Goal: Information Seeking & Learning: Learn about a topic

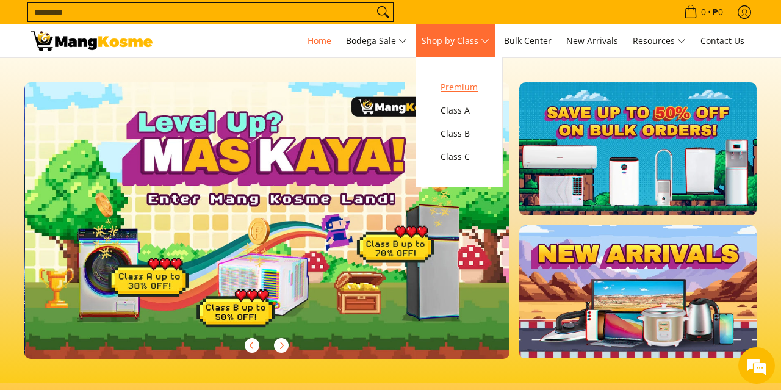
scroll to position [0, 484]
click at [457, 112] on span "Class A" at bounding box center [458, 110] width 37 height 15
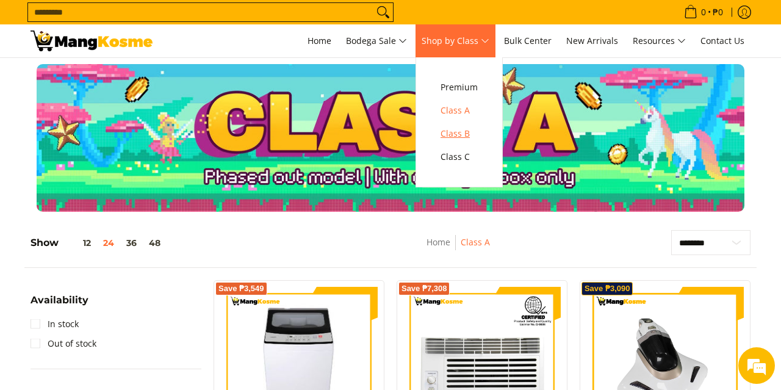
click at [473, 132] on span "Class B" at bounding box center [458, 133] width 37 height 15
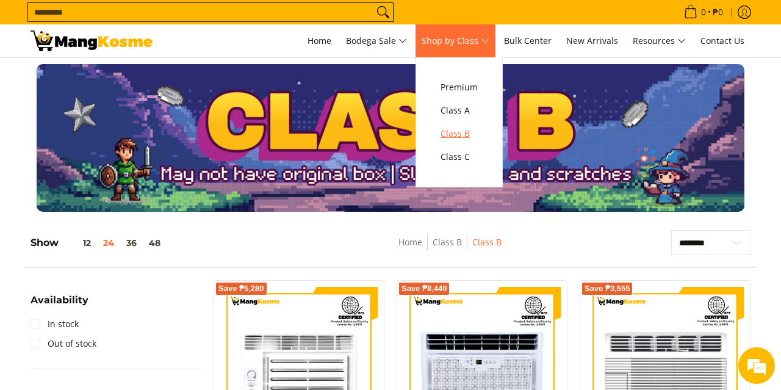
click at [464, 134] on span "Class B" at bounding box center [458, 133] width 37 height 15
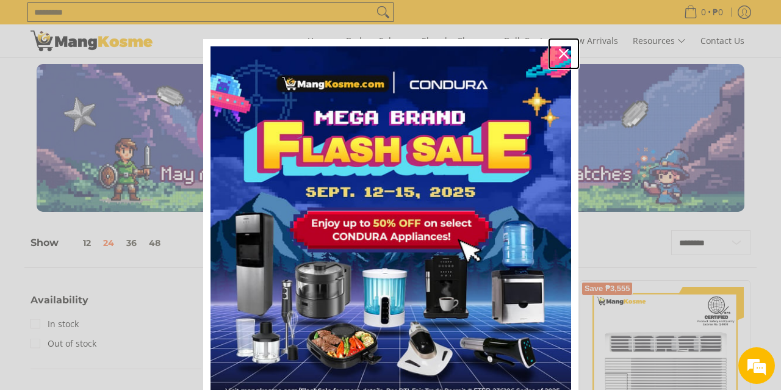
click at [561, 55] on icon "close icon" at bounding box center [564, 54] width 10 height 10
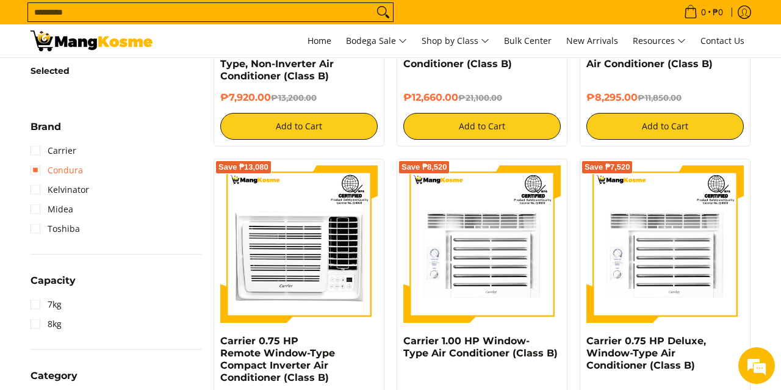
click at [57, 170] on link "Condura" at bounding box center [56, 170] width 52 height 20
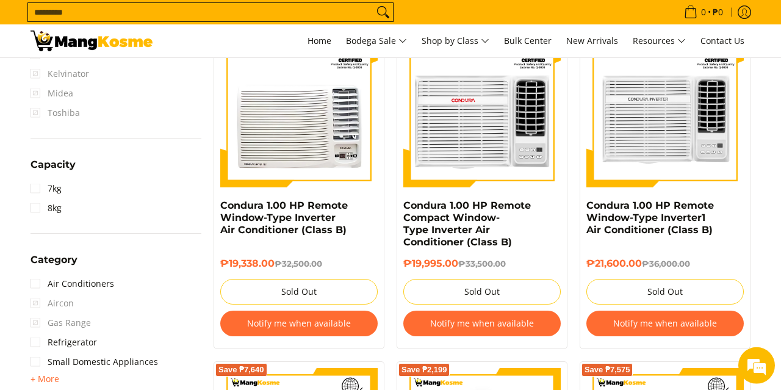
scroll to position [595, 0]
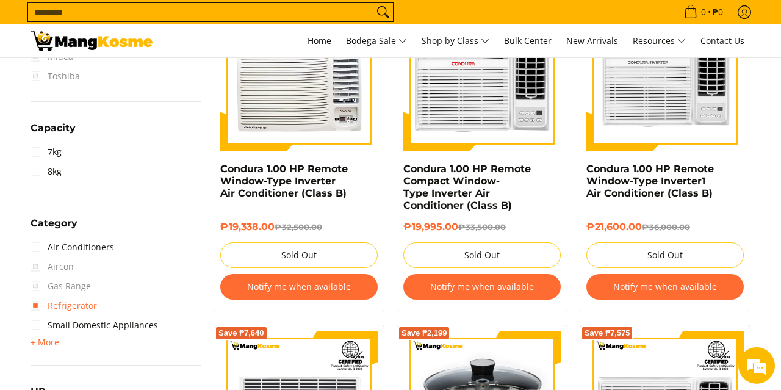
click at [60, 306] on link "Refrigerator" at bounding box center [63, 306] width 66 height 20
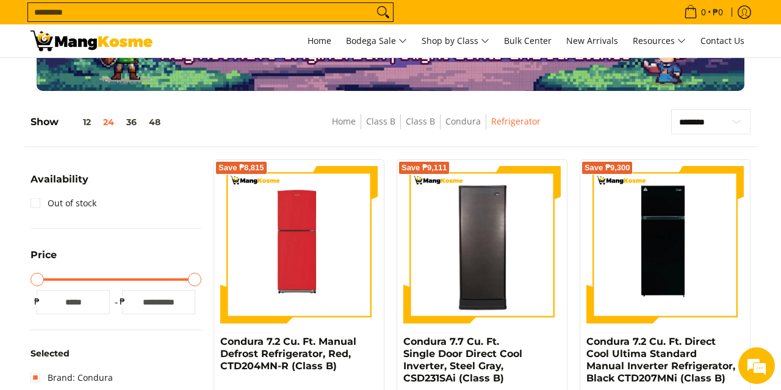
scroll to position [211, 0]
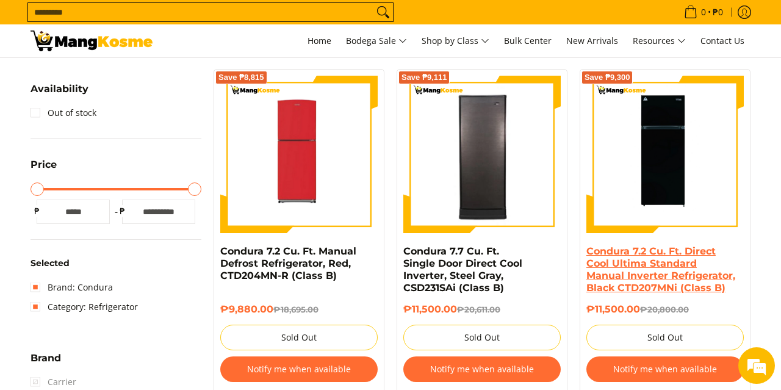
click at [641, 267] on link "Condura 7.2 Cu. Ft. Direct Cool Ultima Standard Manual Inverter Refrigerator, B…" at bounding box center [660, 269] width 149 height 48
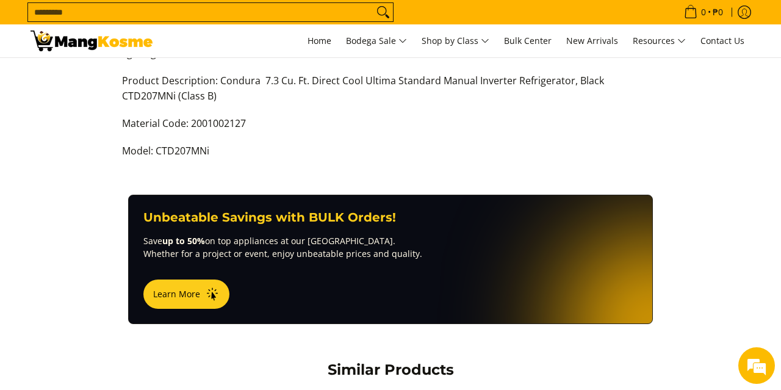
scroll to position [560, 0]
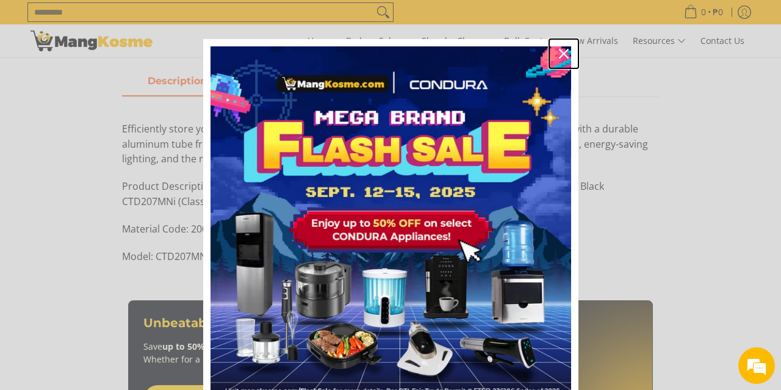
click at [564, 55] on icon "close icon" at bounding box center [564, 54] width 10 height 10
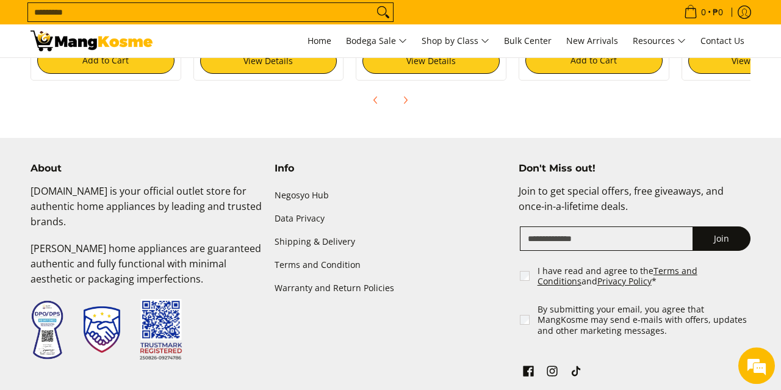
scroll to position [1300, 0]
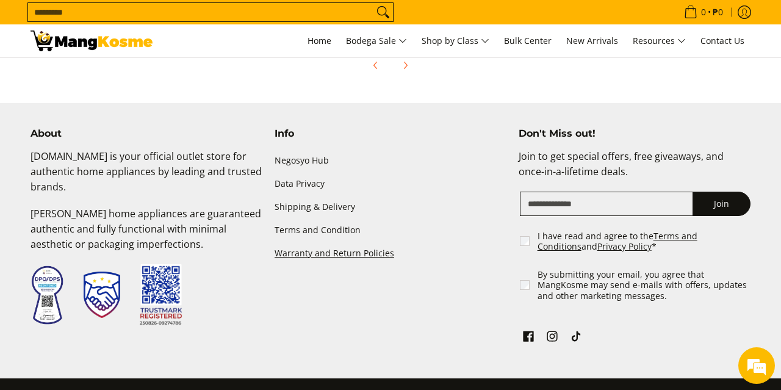
click at [299, 243] on link "Warranty and Return Policies" at bounding box center [390, 253] width 232 height 23
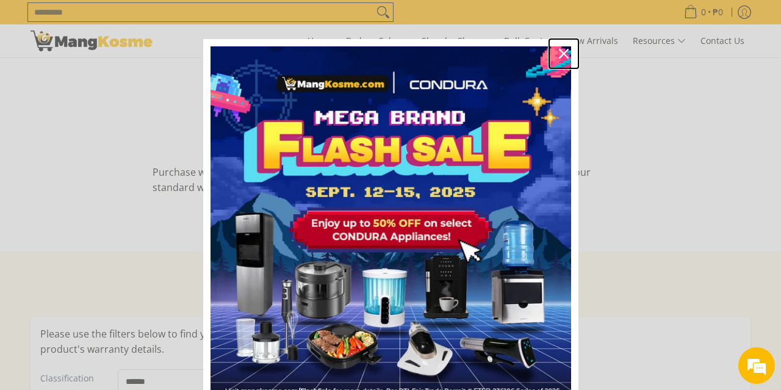
click at [563, 54] on icon "close icon" at bounding box center [564, 54] width 10 height 10
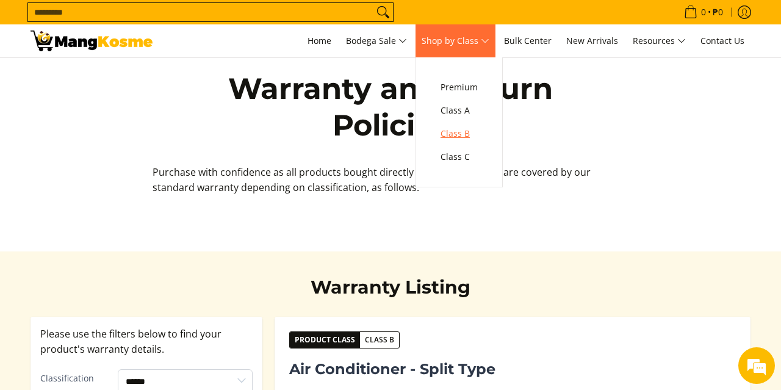
click at [466, 133] on span "Class B" at bounding box center [458, 133] width 37 height 15
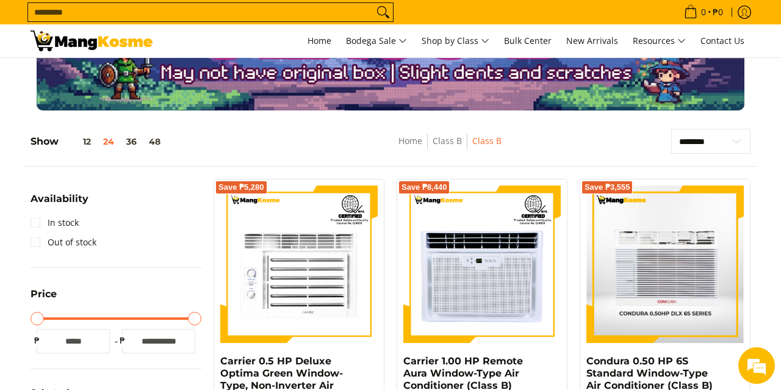
scroll to position [106, 0]
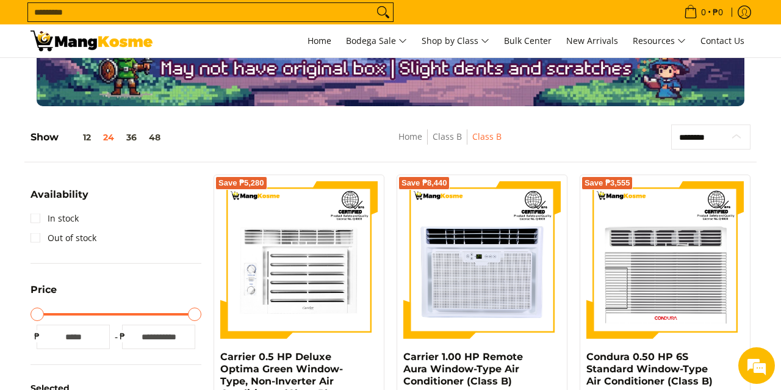
click at [701, 134] on select "**********" at bounding box center [710, 136] width 79 height 25
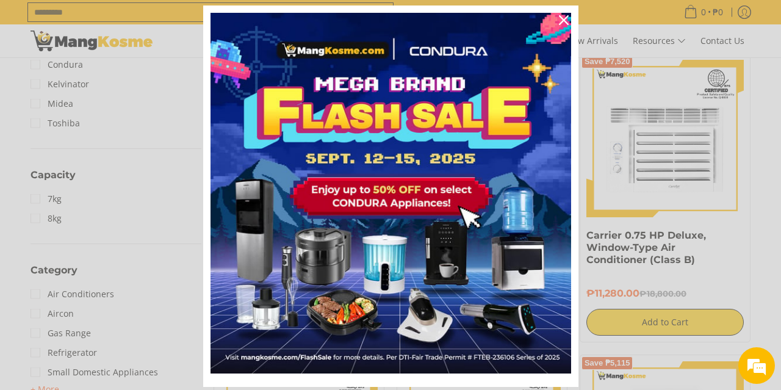
scroll to position [0, 0]
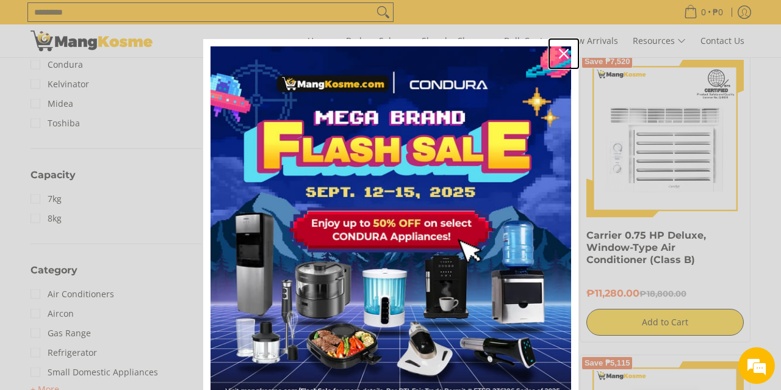
click at [564, 55] on icon "close icon" at bounding box center [564, 54] width 10 height 10
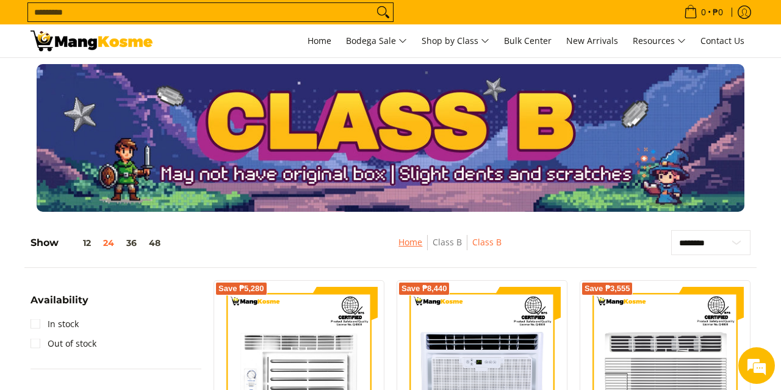
click at [412, 243] on link "Home" at bounding box center [410, 242] width 24 height 12
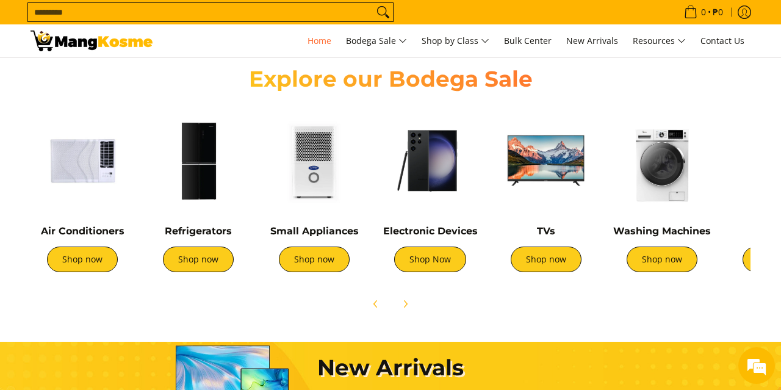
scroll to position [317, 0]
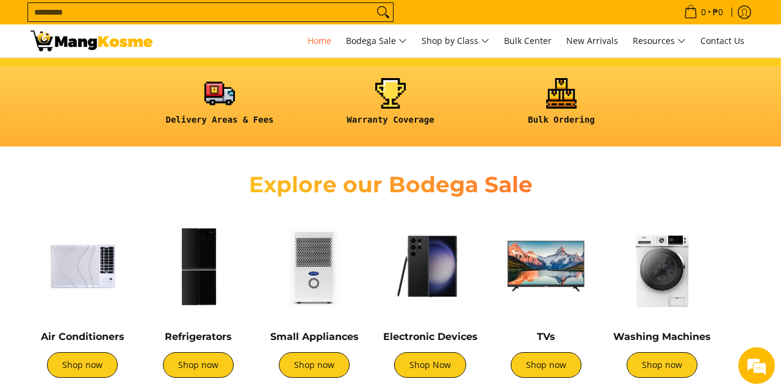
click at [197, 304] on img at bounding box center [198, 266] width 104 height 104
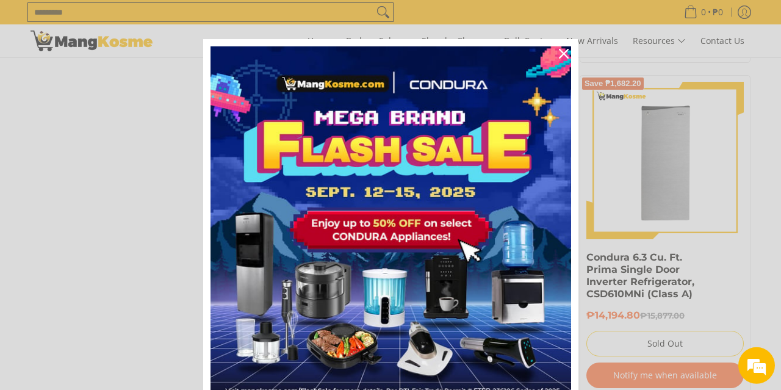
scroll to position [1903, 0]
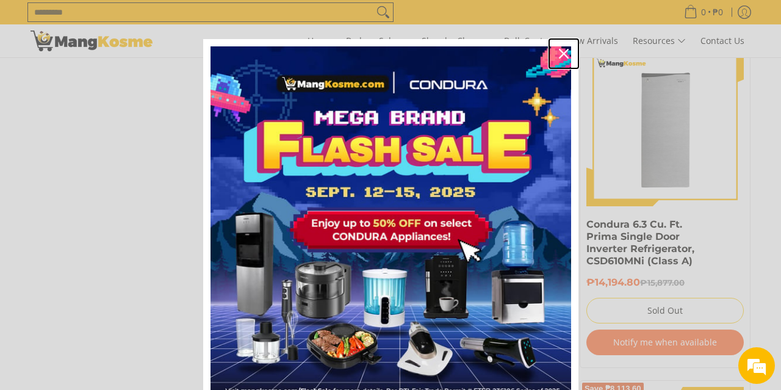
click at [564, 43] on button "Close" at bounding box center [563, 53] width 29 height 29
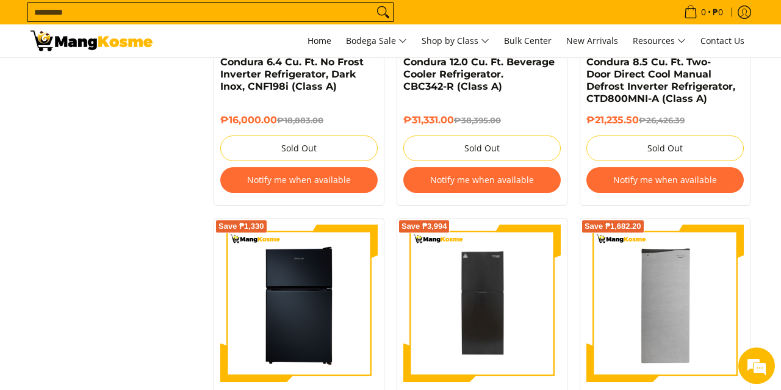
scroll to position [1691, 0]
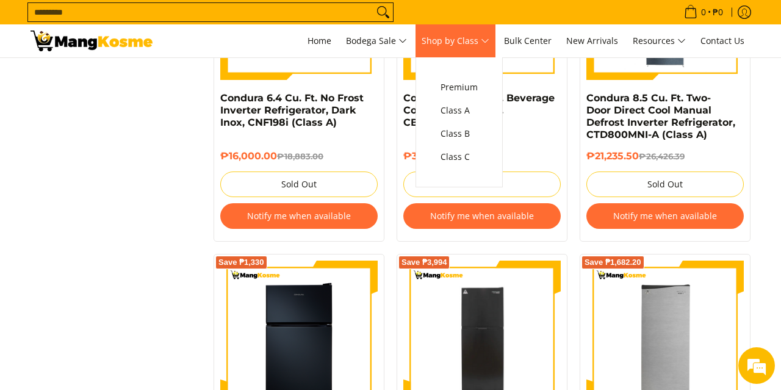
click at [481, 41] on span "Shop by Class" at bounding box center [455, 41] width 68 height 15
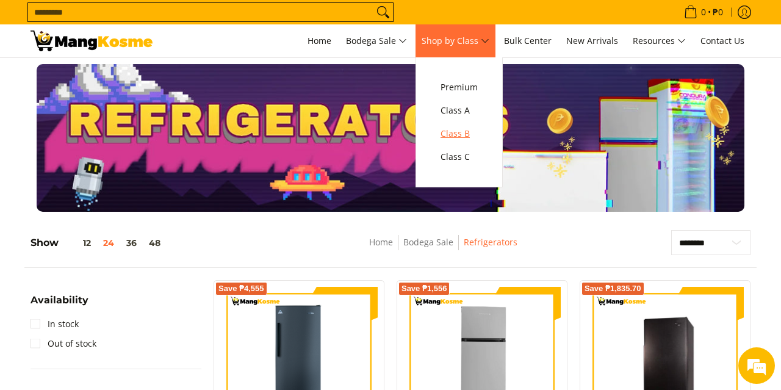
scroll to position [0, 0]
click at [471, 137] on span "Class B" at bounding box center [458, 133] width 37 height 15
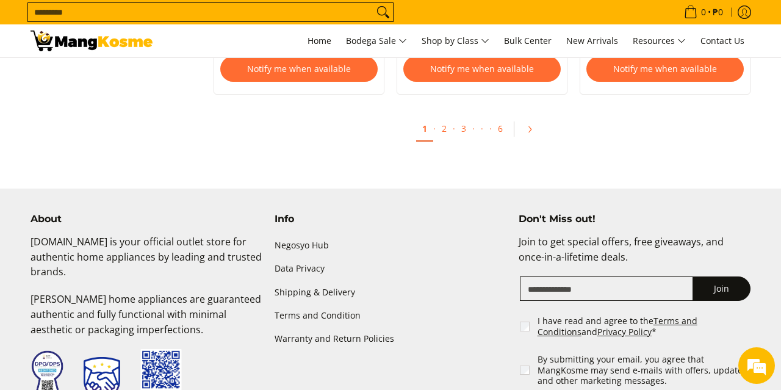
scroll to position [2519, 0]
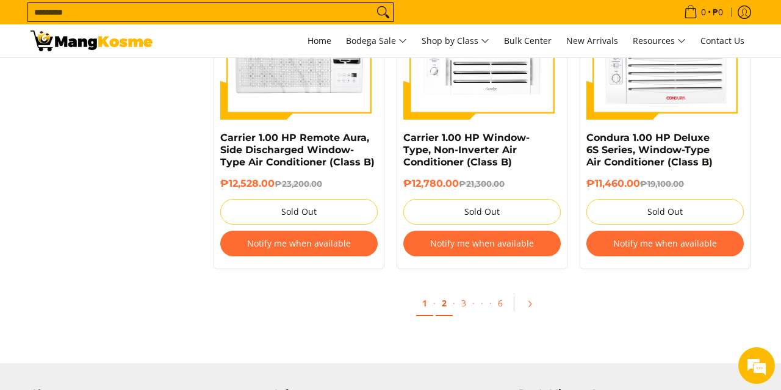
click at [440, 306] on link "2" at bounding box center [443, 303] width 17 height 25
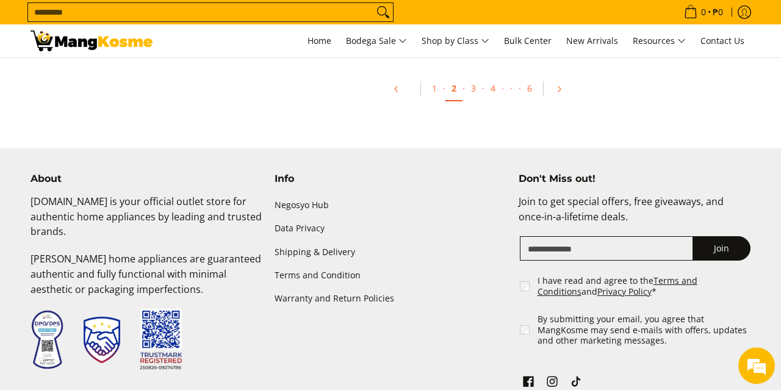
scroll to position [2708, 0]
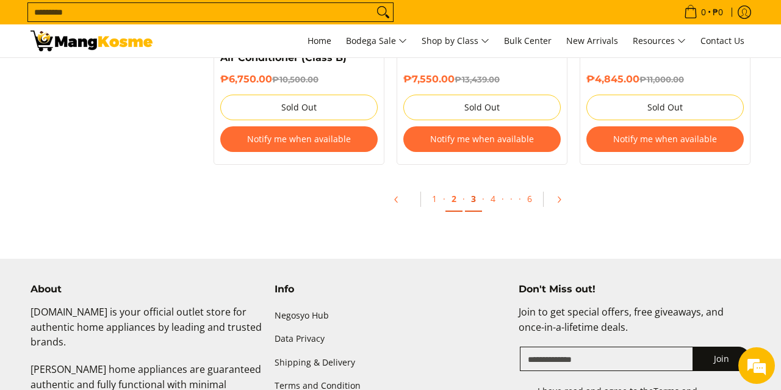
click at [471, 201] on link "3" at bounding box center [473, 199] width 17 height 25
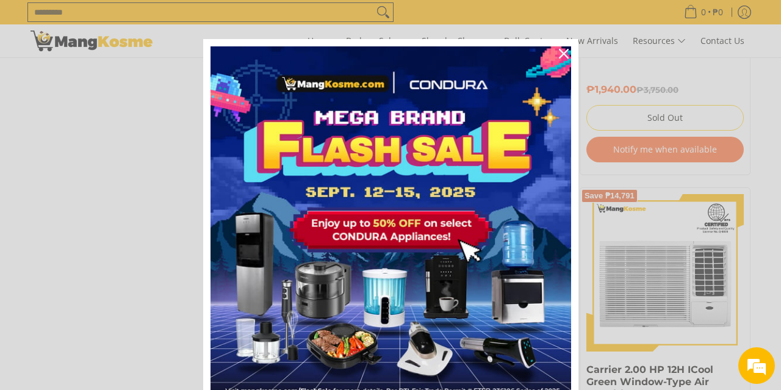
scroll to position [2114, 0]
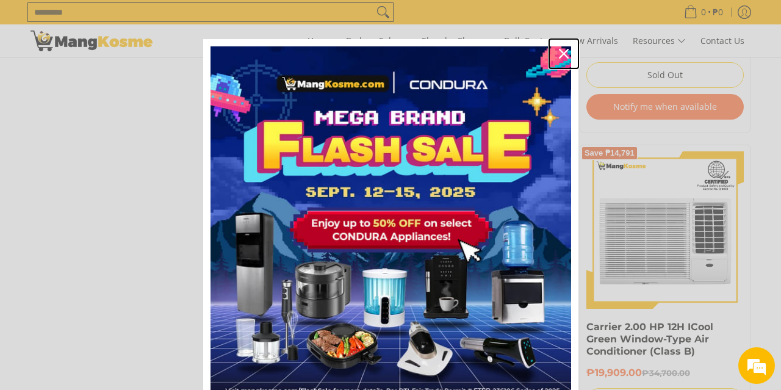
click at [563, 49] on icon "close icon" at bounding box center [564, 54] width 10 height 10
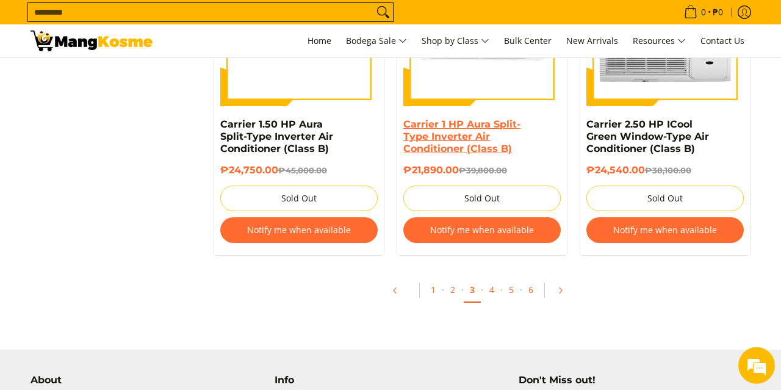
scroll to position [2643, 0]
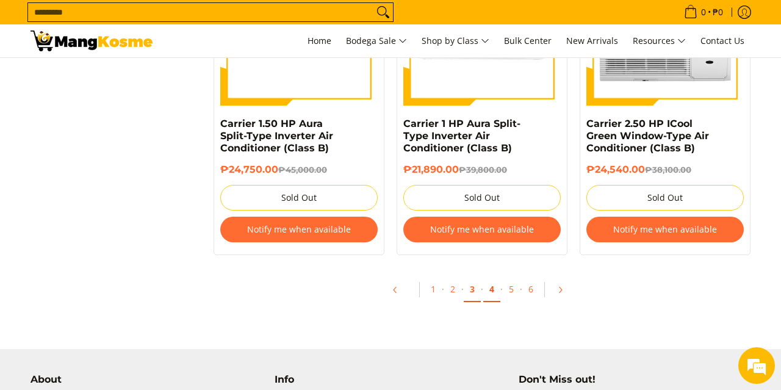
click at [490, 277] on link "4" at bounding box center [491, 289] width 17 height 25
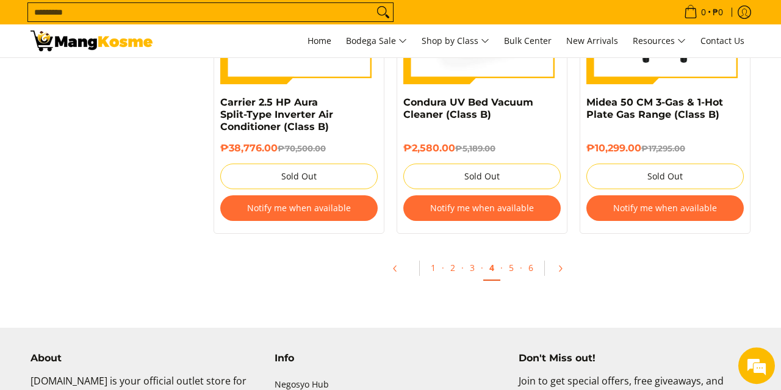
scroll to position [2643, 0]
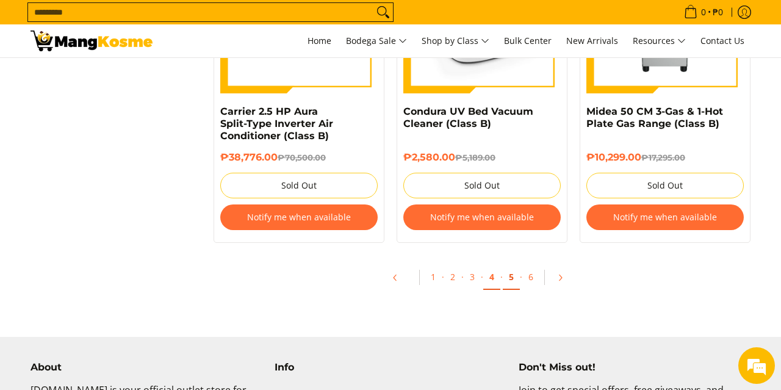
click at [512, 281] on link "5" at bounding box center [511, 277] width 17 height 25
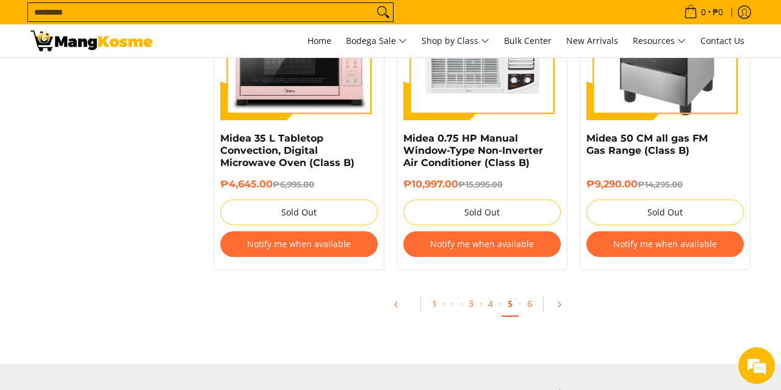
scroll to position [2591, 0]
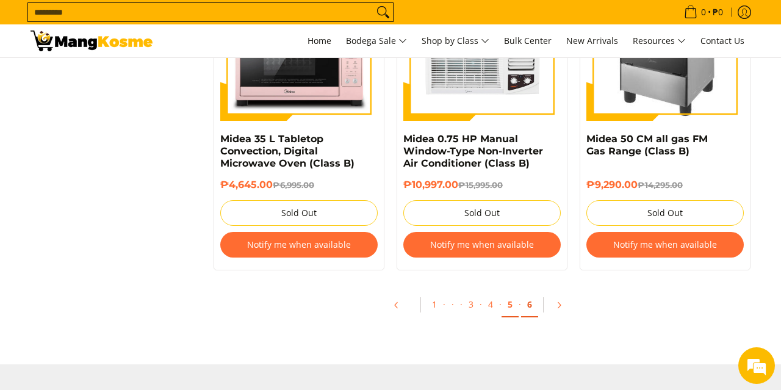
click at [528, 304] on link "6" at bounding box center [529, 304] width 17 height 25
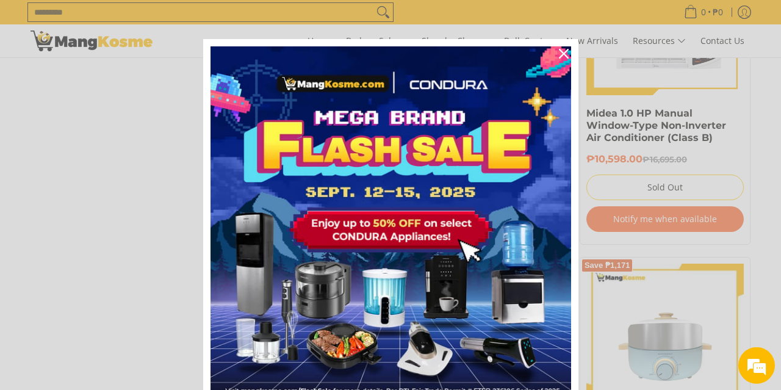
scroll to position [2008, 0]
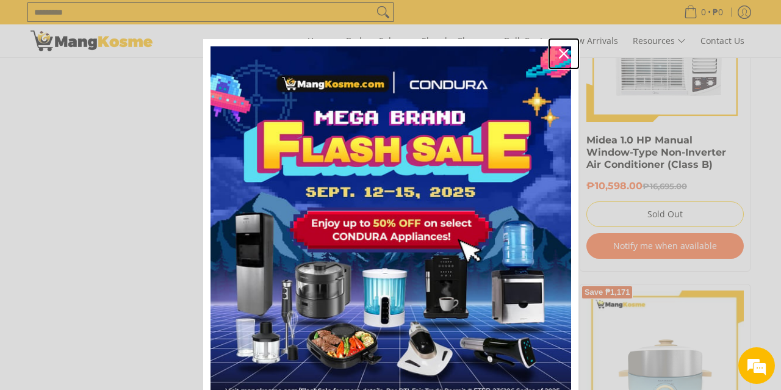
click at [562, 49] on icon "close icon" at bounding box center [564, 54] width 10 height 10
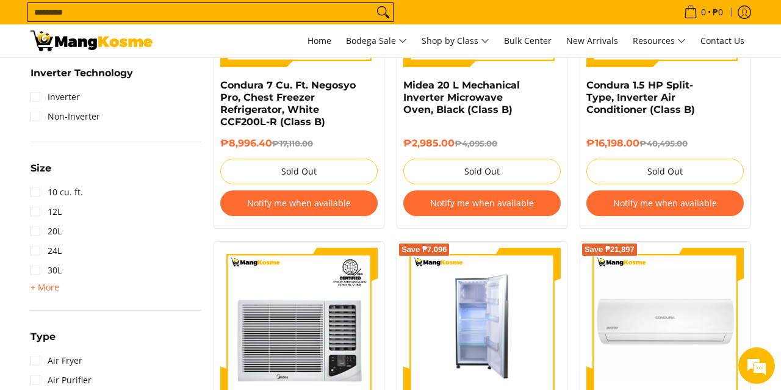
scroll to position [1057, 0]
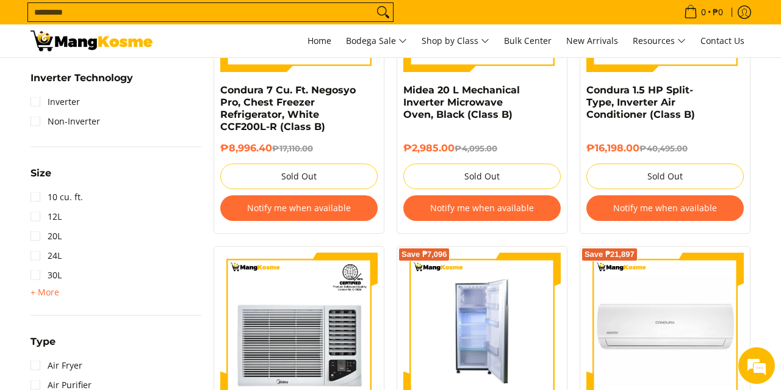
click at [475, 323] on img at bounding box center [481, 330] width 157 height 157
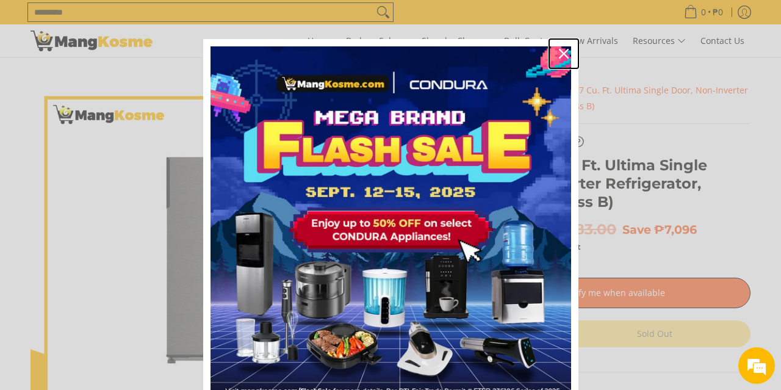
click at [565, 48] on div "Close" at bounding box center [564, 54] width 20 height 20
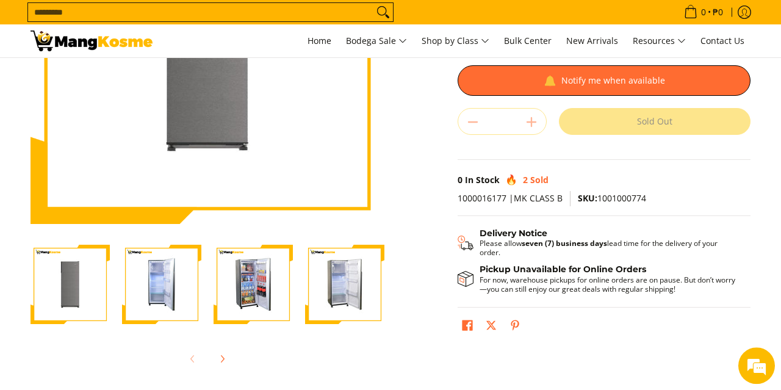
scroll to position [211, 0]
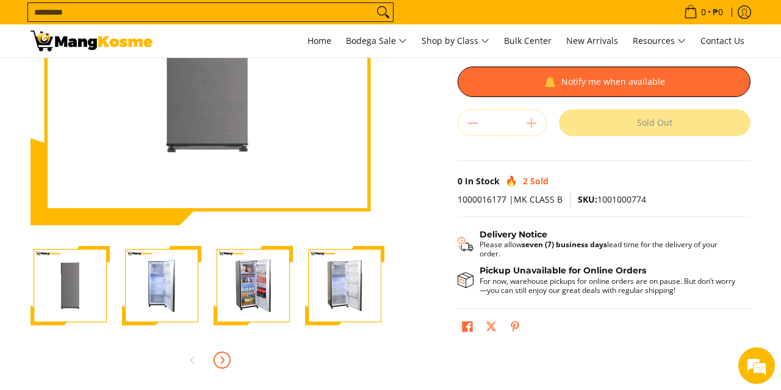
click at [221, 354] on span "Next" at bounding box center [222, 360] width 15 height 15
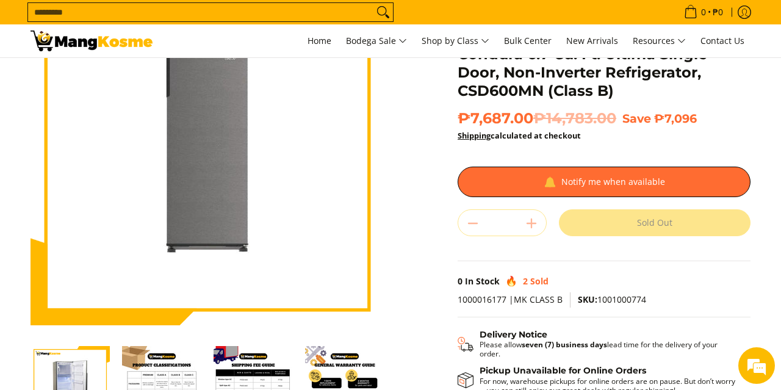
scroll to position [0, 0]
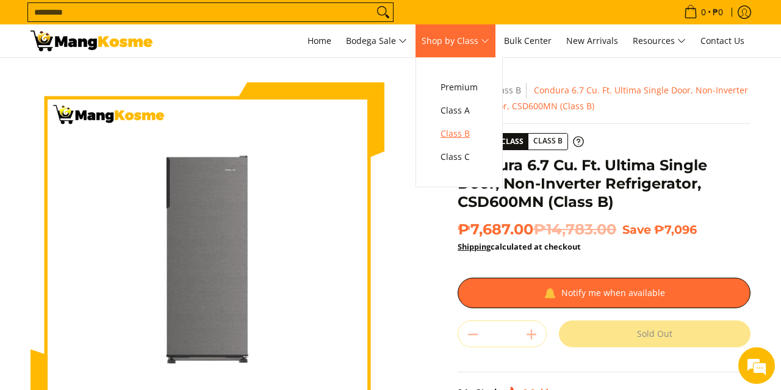
click at [470, 131] on span "Class B" at bounding box center [458, 133] width 37 height 15
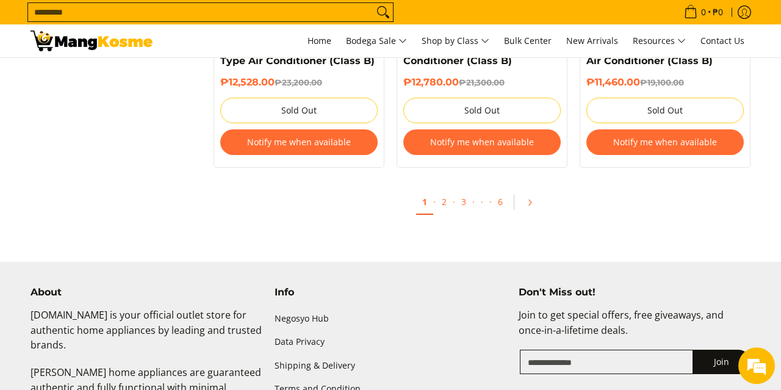
scroll to position [2625, 0]
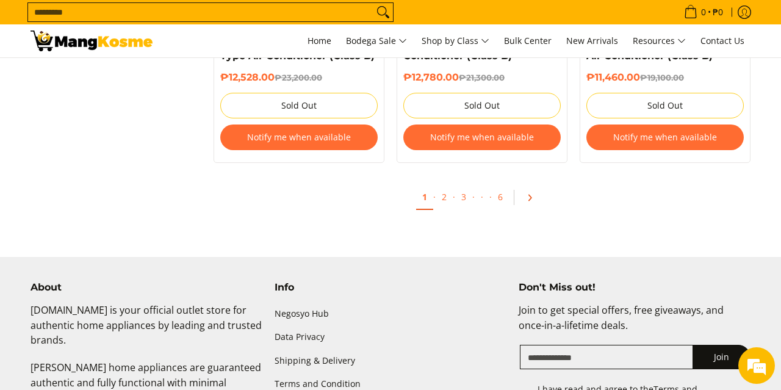
click at [529, 200] on icon "Pagination" at bounding box center [529, 197] width 2 height 5
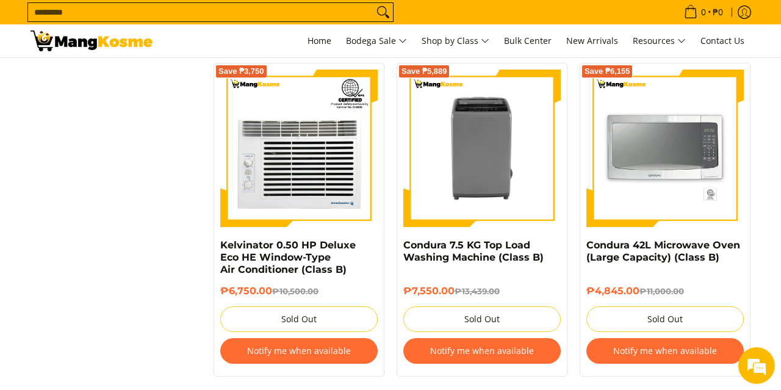
scroll to position [2603, 0]
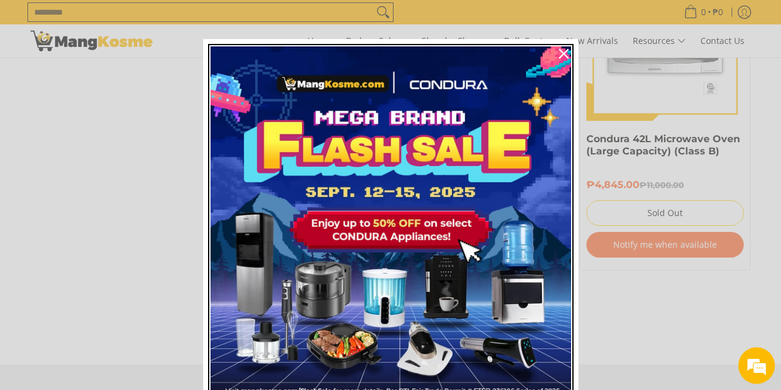
click at [530, 306] on img "Marketing offer form" at bounding box center [390, 226] width 360 height 360
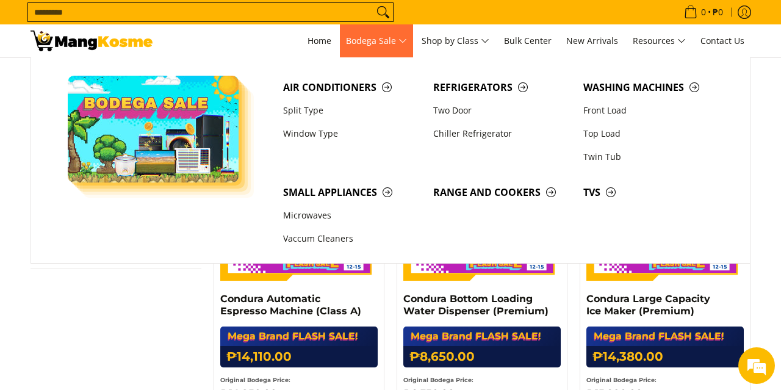
scroll to position [106, 0]
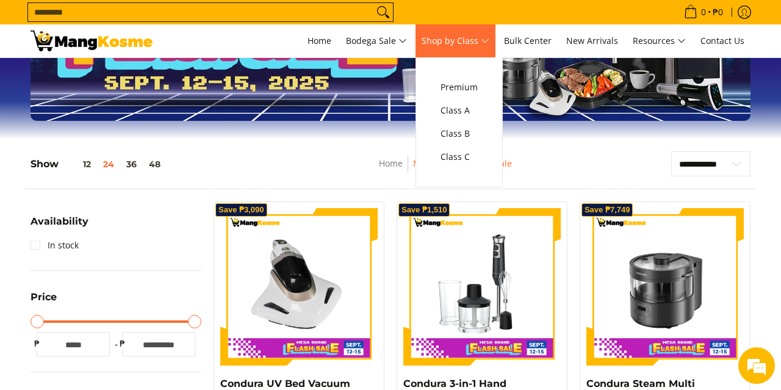
click at [459, 41] on span "Shop by Class" at bounding box center [455, 41] width 68 height 15
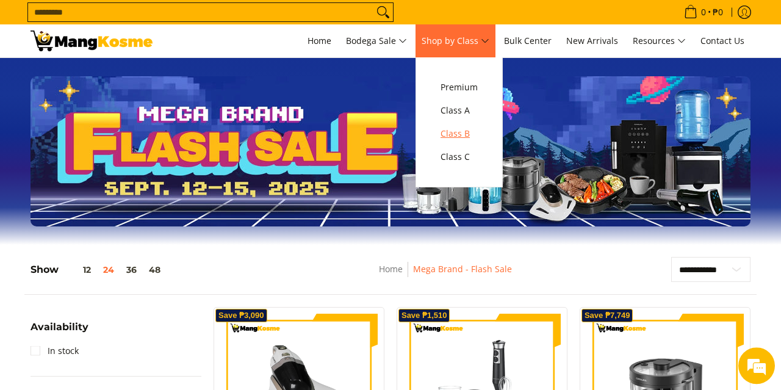
scroll to position [0, 0]
click at [466, 132] on span "Class B" at bounding box center [458, 133] width 37 height 15
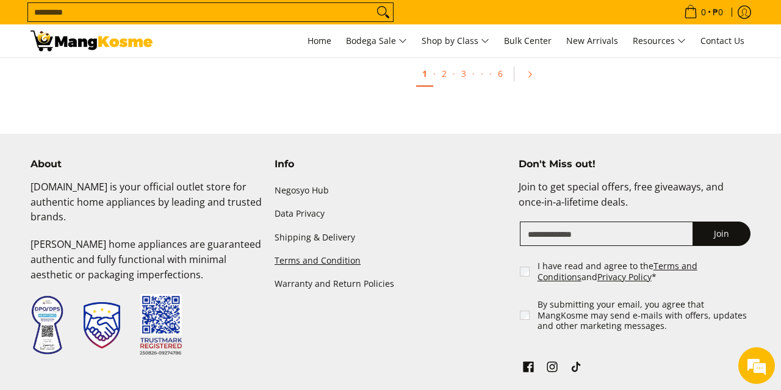
scroll to position [2836, 0]
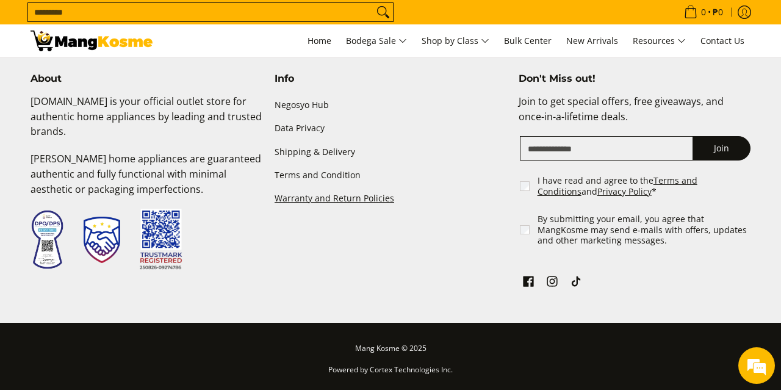
click at [360, 205] on link "Warranty and Return Policies" at bounding box center [390, 198] width 232 height 23
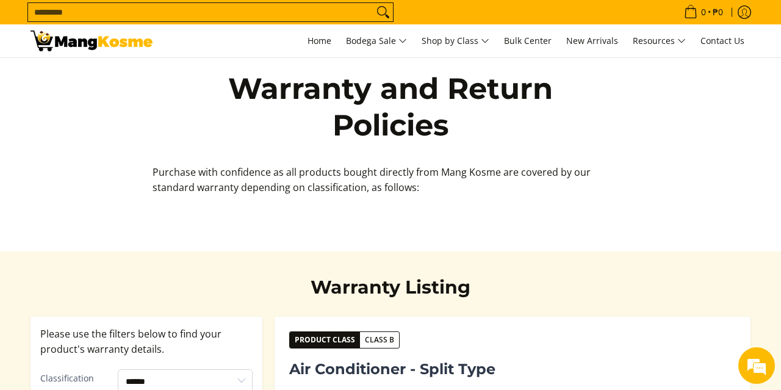
scroll to position [1162, 0]
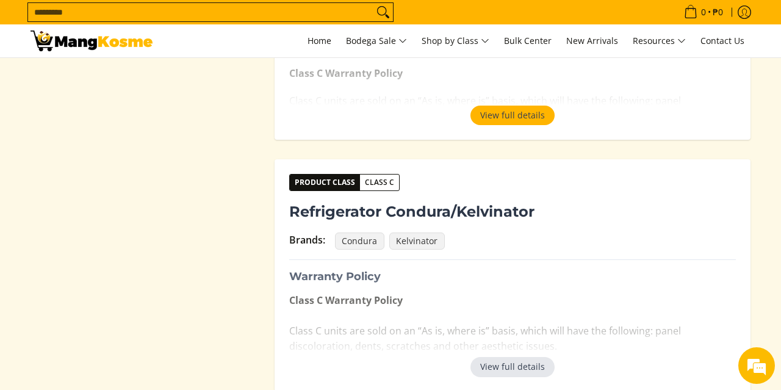
click at [542, 362] on button "View full details" at bounding box center [512, 367] width 84 height 20
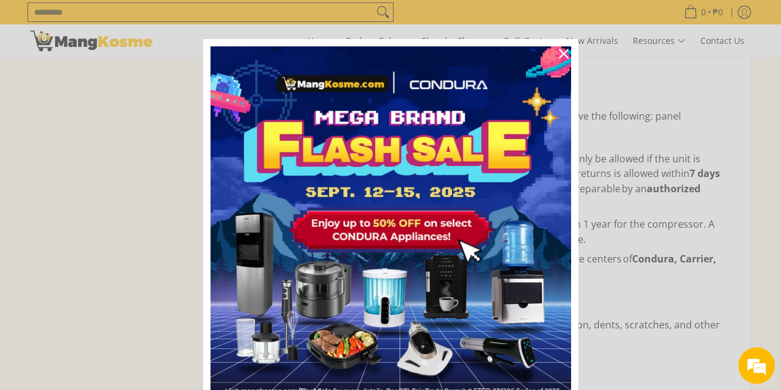
scroll to position [1269, 0]
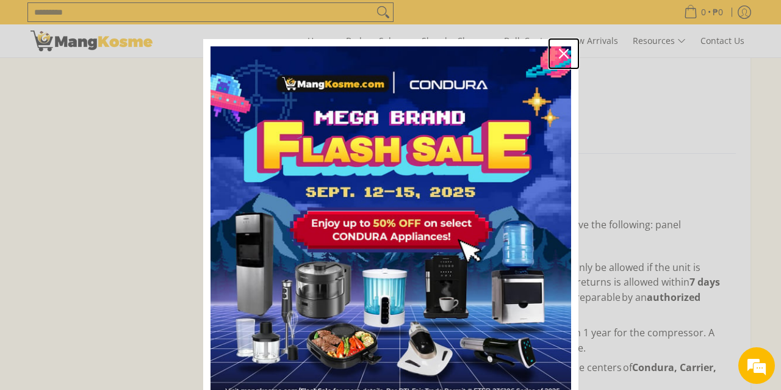
click at [562, 55] on icon "close icon" at bounding box center [564, 54] width 10 height 10
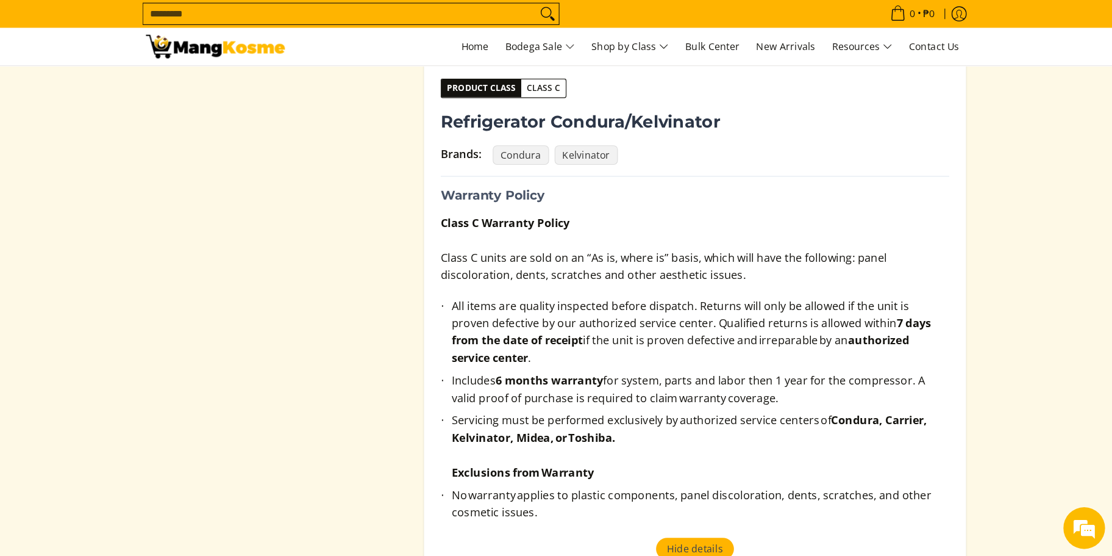
scroll to position [1267, 0]
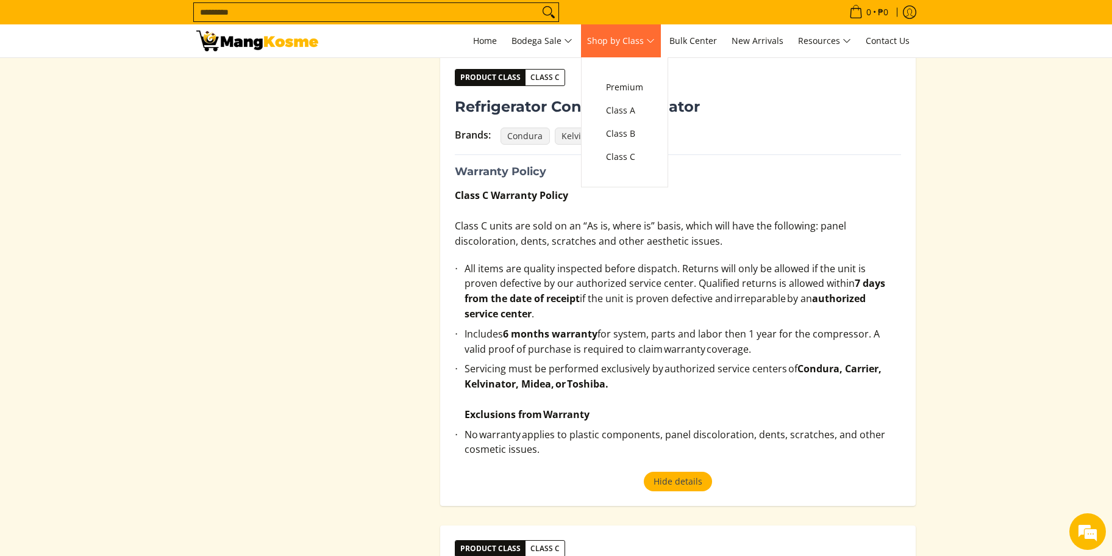
click at [643, 43] on span "Shop by Class" at bounding box center [621, 41] width 68 height 15
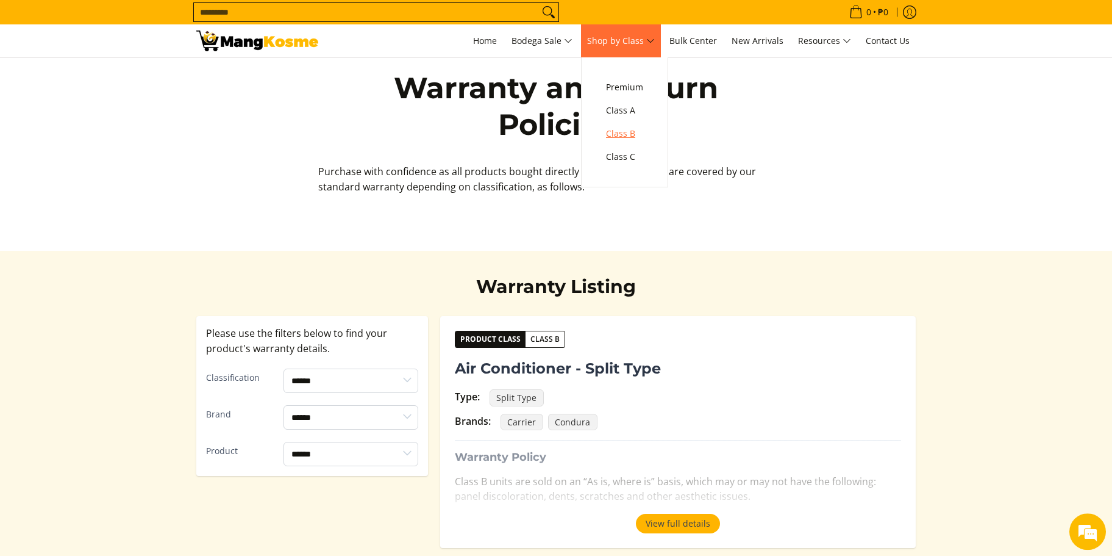
scroll to position [0, 0]
click at [632, 134] on span "Class B" at bounding box center [624, 133] width 37 height 15
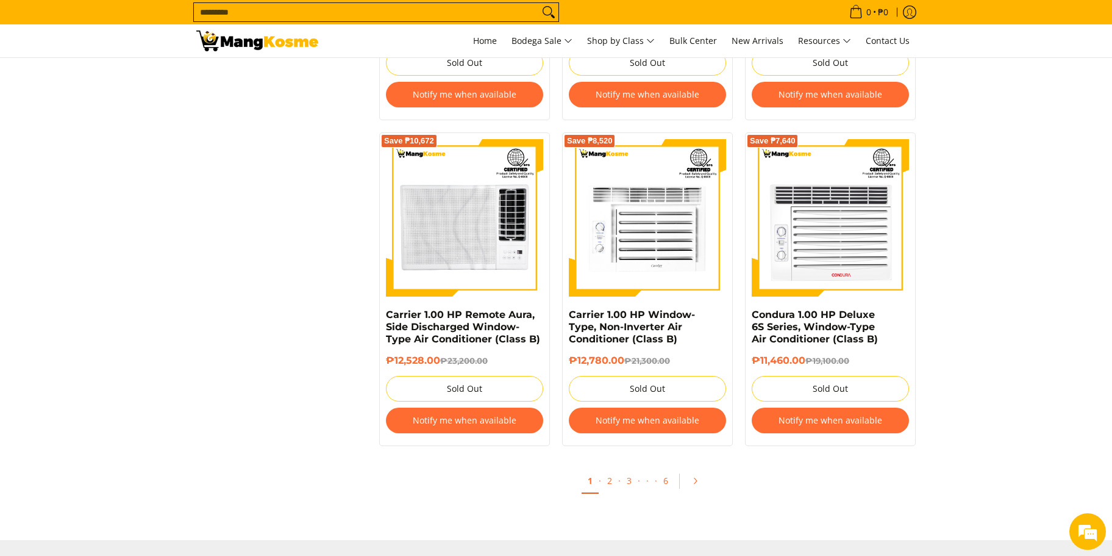
scroll to position [1461, 0]
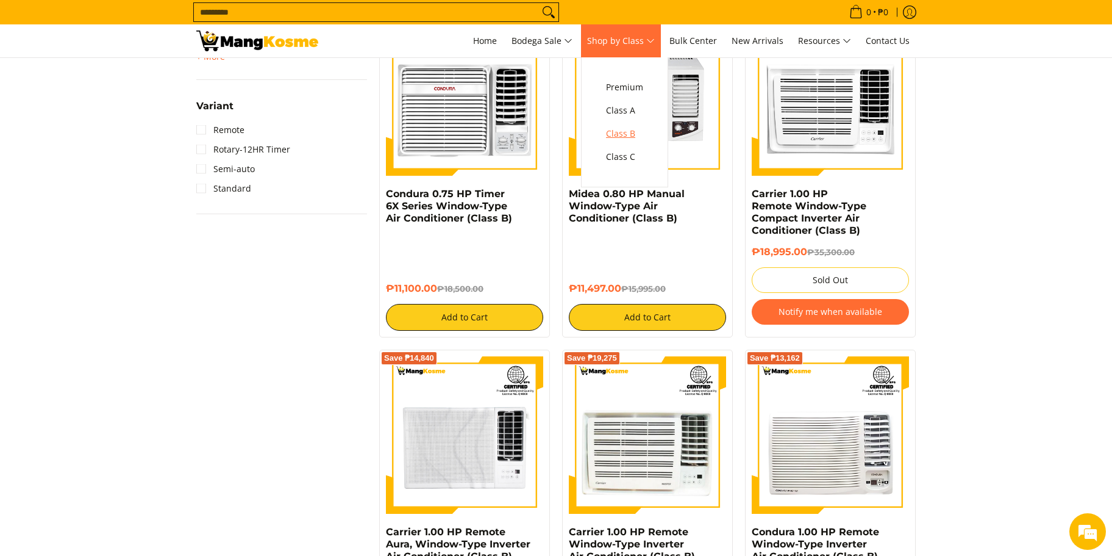
click at [629, 135] on span "Class B" at bounding box center [624, 133] width 37 height 15
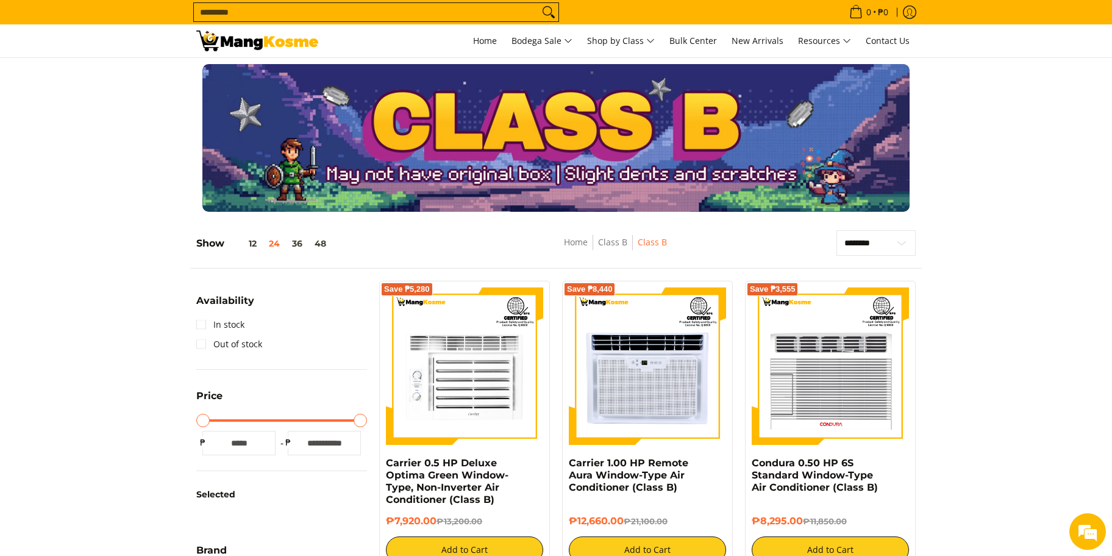
scroll to position [110, 0]
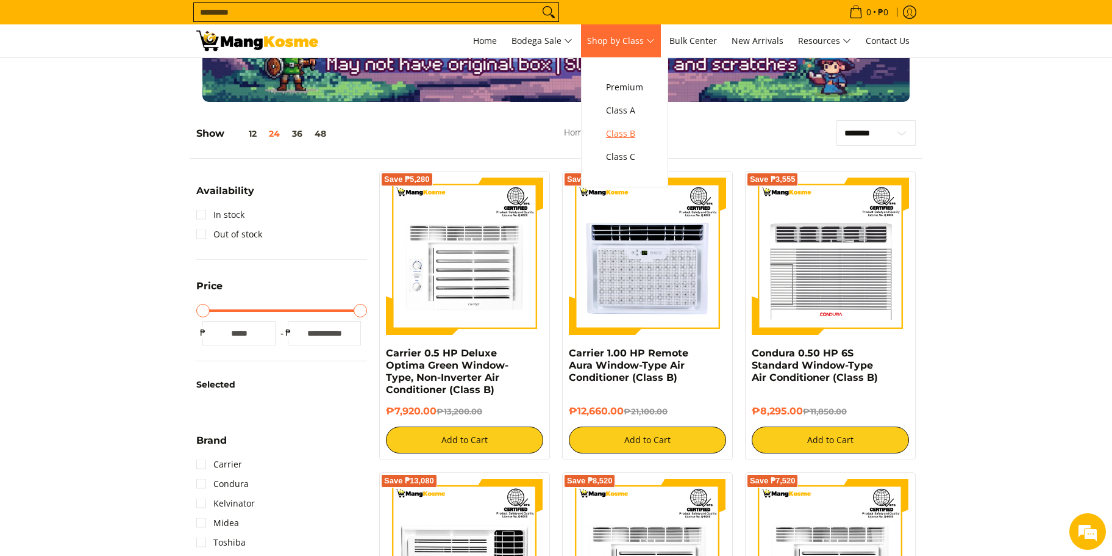
click at [623, 133] on span "Class B" at bounding box center [624, 133] width 37 height 15
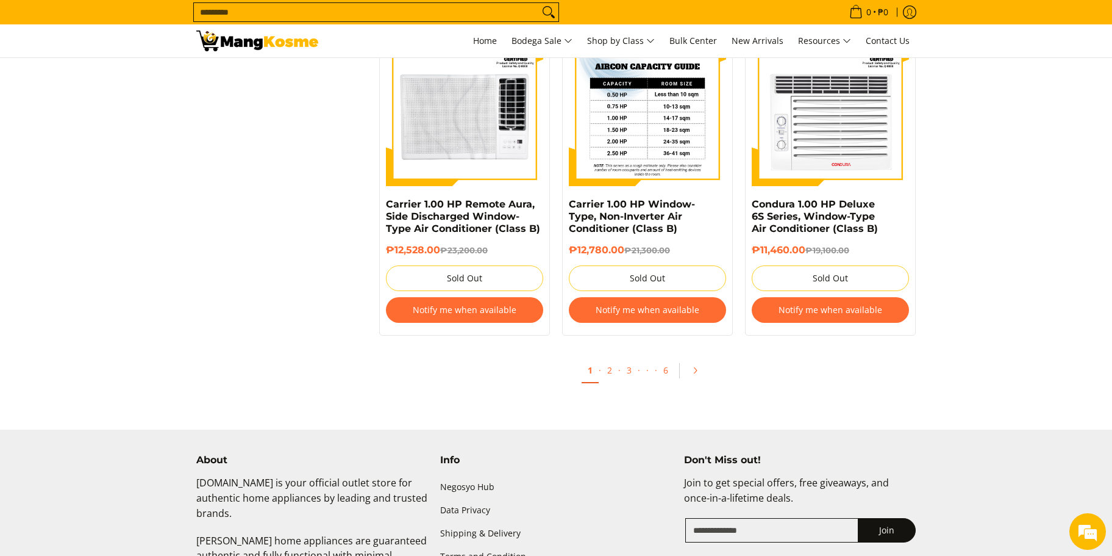
scroll to position [2122, 0]
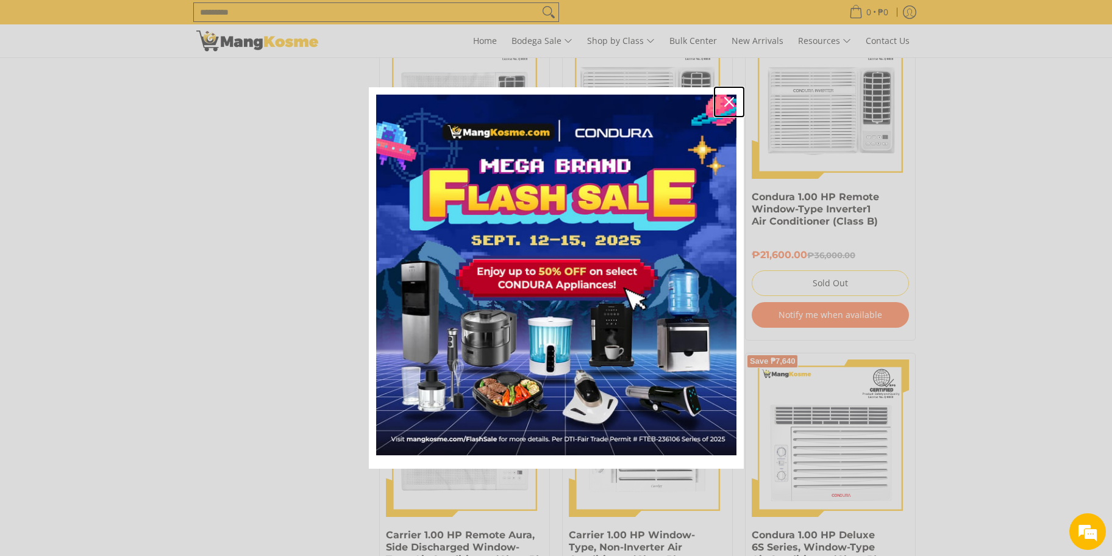
click at [727, 102] on icon "close icon" at bounding box center [730, 102] width 10 height 10
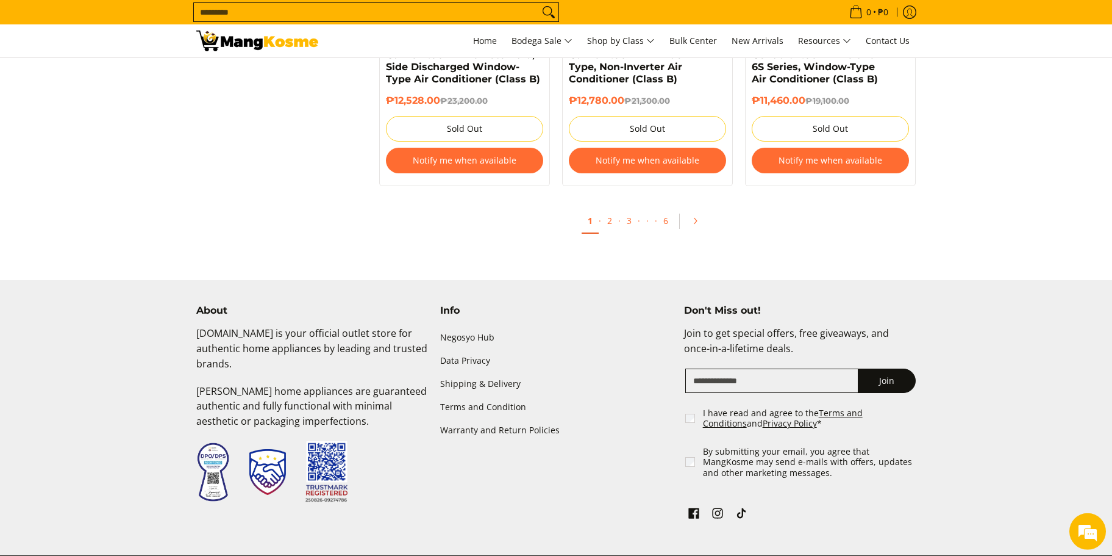
scroll to position [2642, 0]
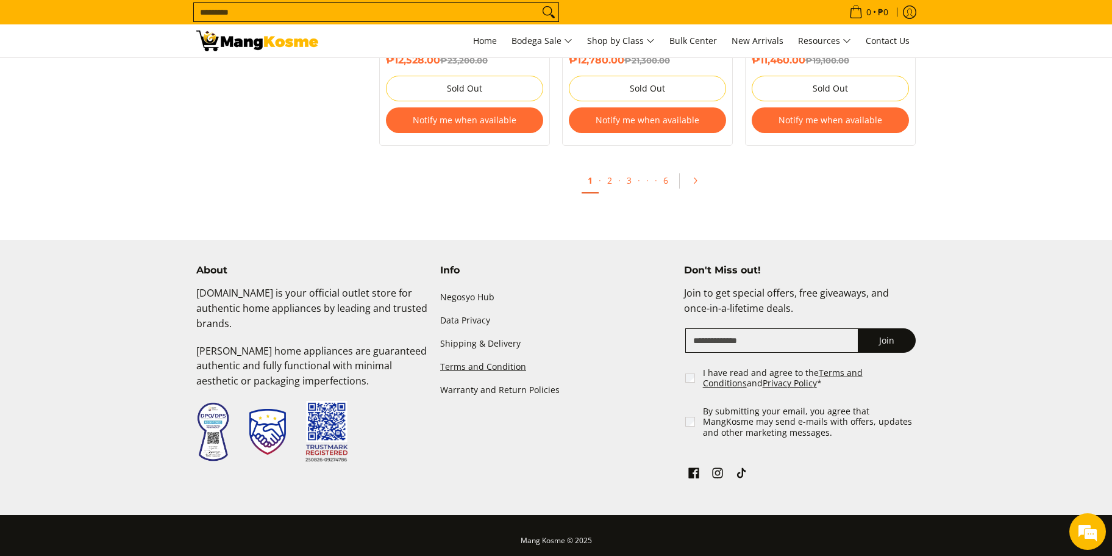
click at [501, 373] on link "Terms and Condition" at bounding box center [556, 367] width 232 height 23
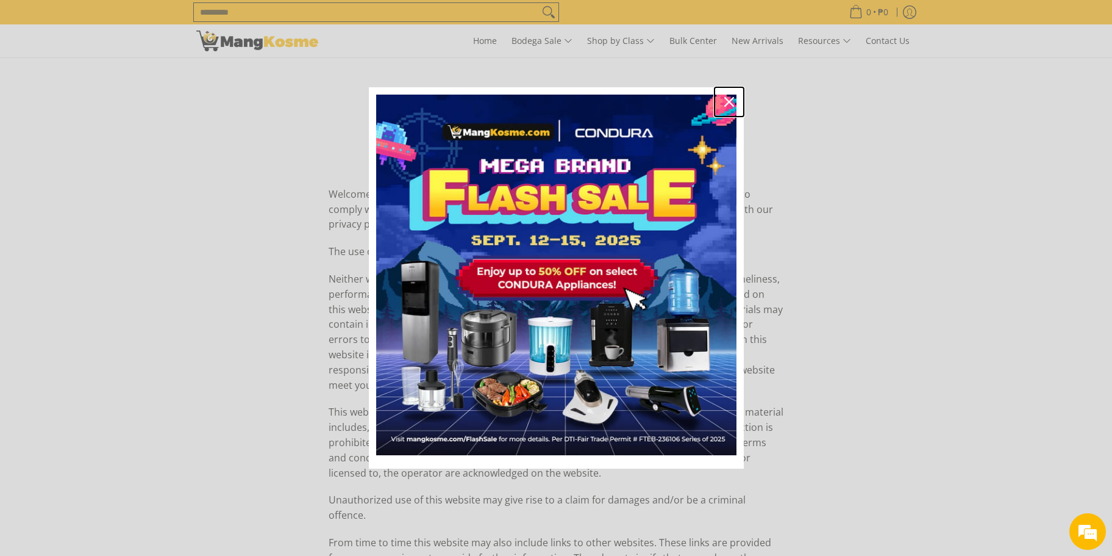
click at [736, 99] on div "Close" at bounding box center [730, 102] width 20 height 20
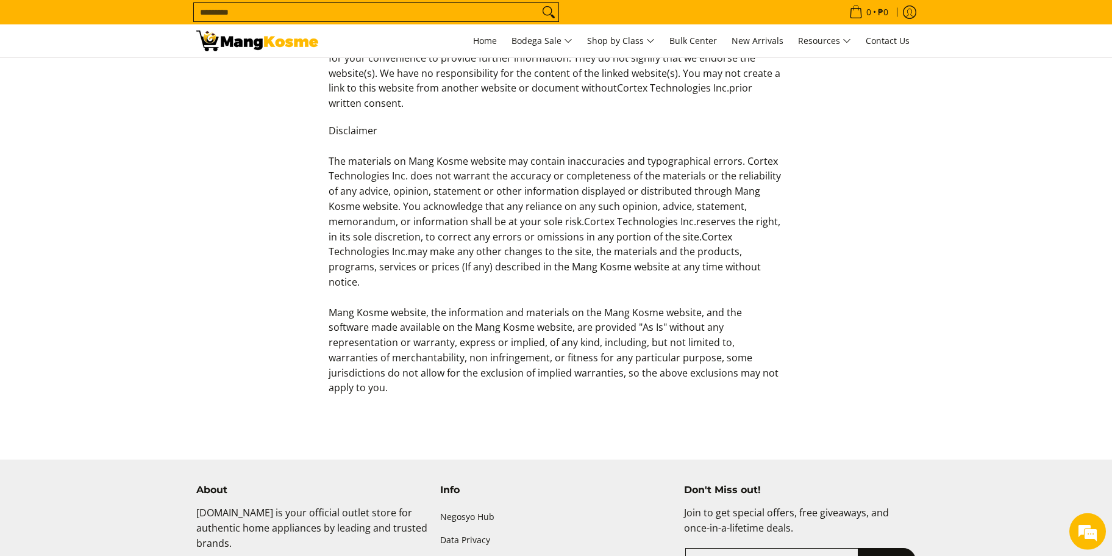
scroll to position [550, 0]
